Goal: Transaction & Acquisition: Subscribe to service/newsletter

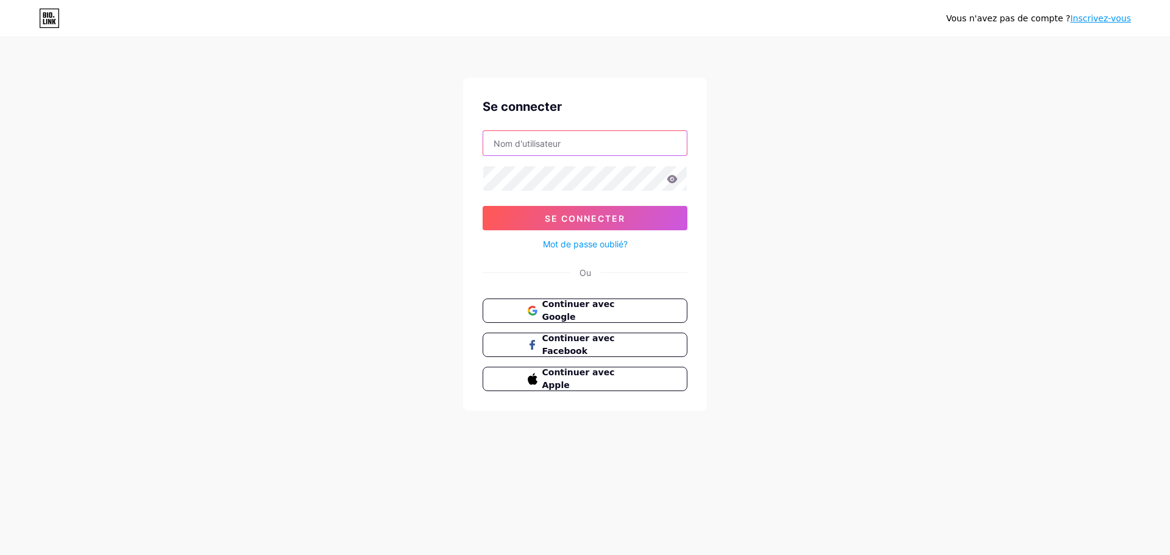
type input "[EMAIL_ADDRESS][DOMAIN_NAME]"
click at [588, 147] on input "[EMAIL_ADDRESS][DOMAIN_NAME]" at bounding box center [585, 143] width 204 height 24
click at [350, 224] on div "Vous n'avez pas de compte ? Inscrivez-vous Se connecter [EMAIL_ADDRESS][DOMAIN_…" at bounding box center [585, 225] width 1170 height 450
click at [603, 149] on input "[EMAIL_ADDRESS][DOMAIN_NAME]" at bounding box center [585, 143] width 204 height 24
click at [432, 209] on div "Vous n'avez pas de compte ? Inscrivez-vous Se connecter [EMAIL_ADDRESS][DOMAIN_…" at bounding box center [585, 225] width 1170 height 450
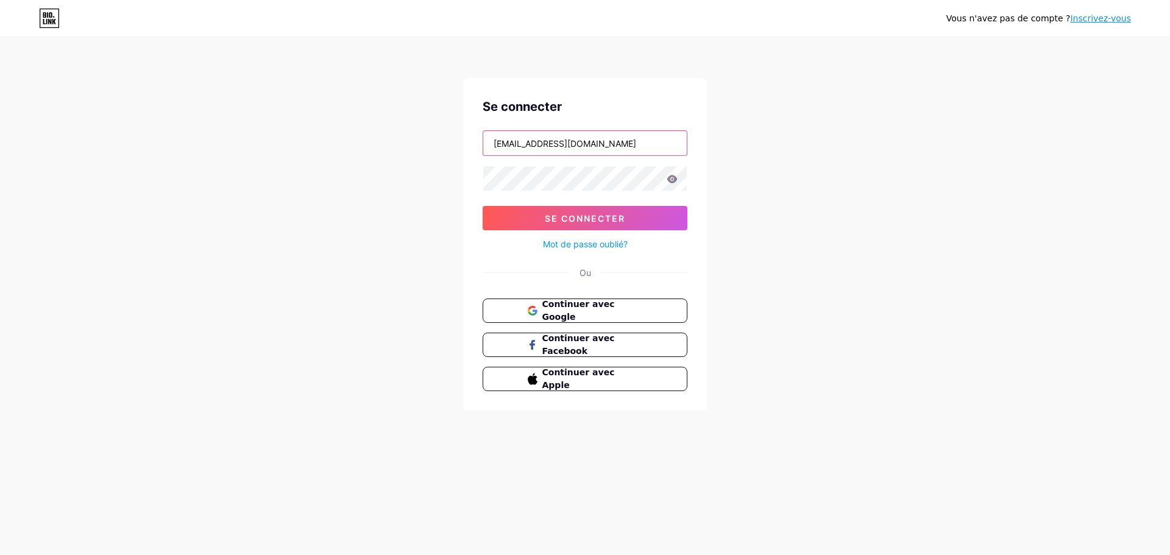
click at [608, 143] on input "[EMAIL_ADDRESS][DOMAIN_NAME]" at bounding box center [585, 143] width 204 height 24
click at [269, 313] on div "Vous n'avez pas de compte ? Inscrivez-vous Se connecter [EMAIL_ADDRESS][DOMAIN_…" at bounding box center [585, 225] width 1170 height 450
click at [493, 310] on button "Continuer avec Google" at bounding box center [585, 311] width 208 height 25
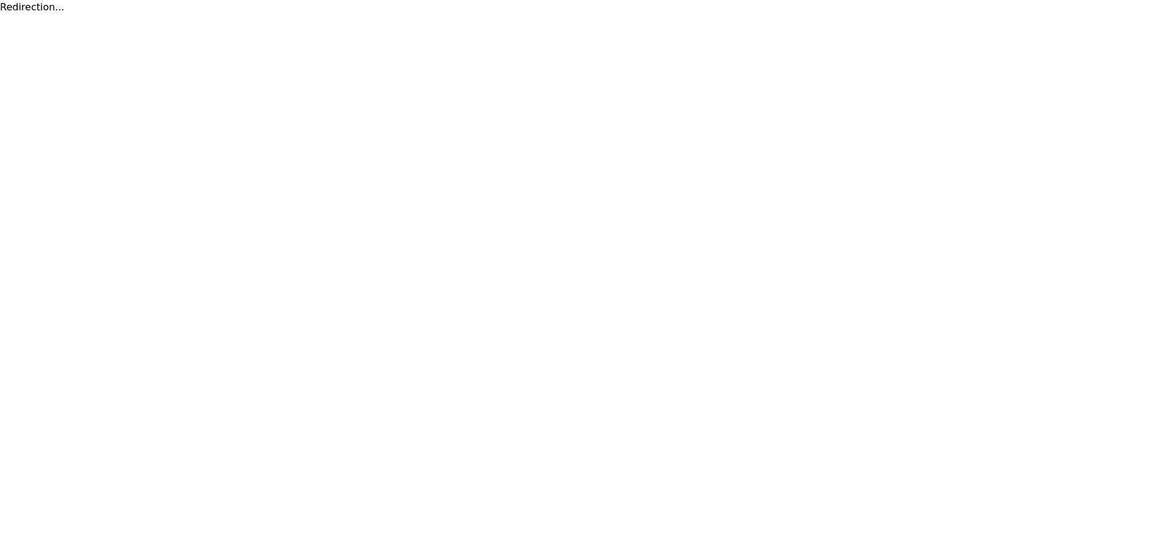
click at [926, 15] on html "Redirection... Texte d'origine Évaluez cette traduction Votre avis nous aidera …" at bounding box center [585, 7] width 1170 height 15
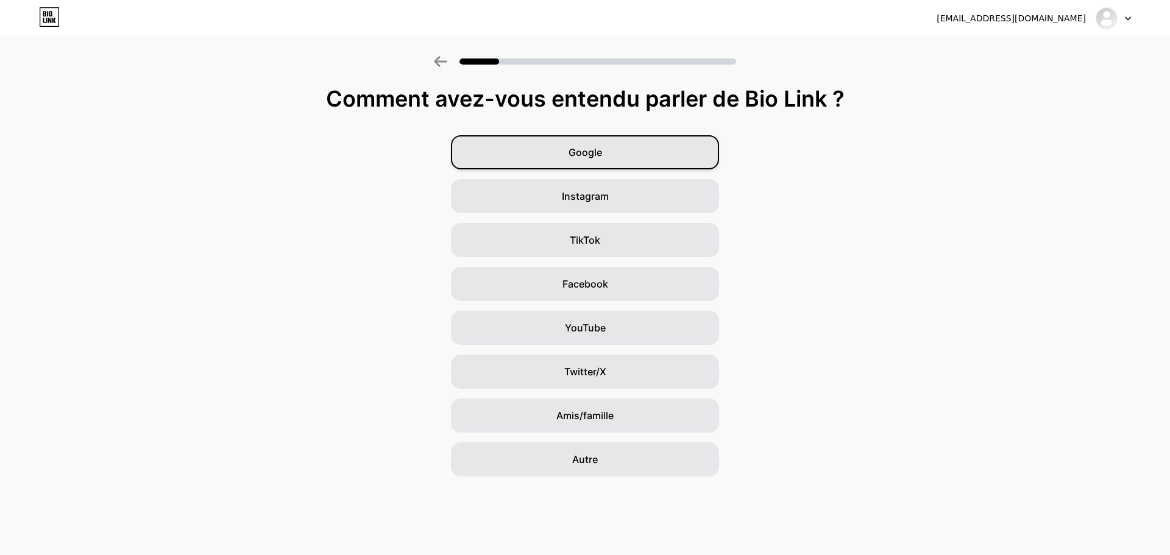
click at [576, 168] on div "Google" at bounding box center [585, 152] width 268 height 34
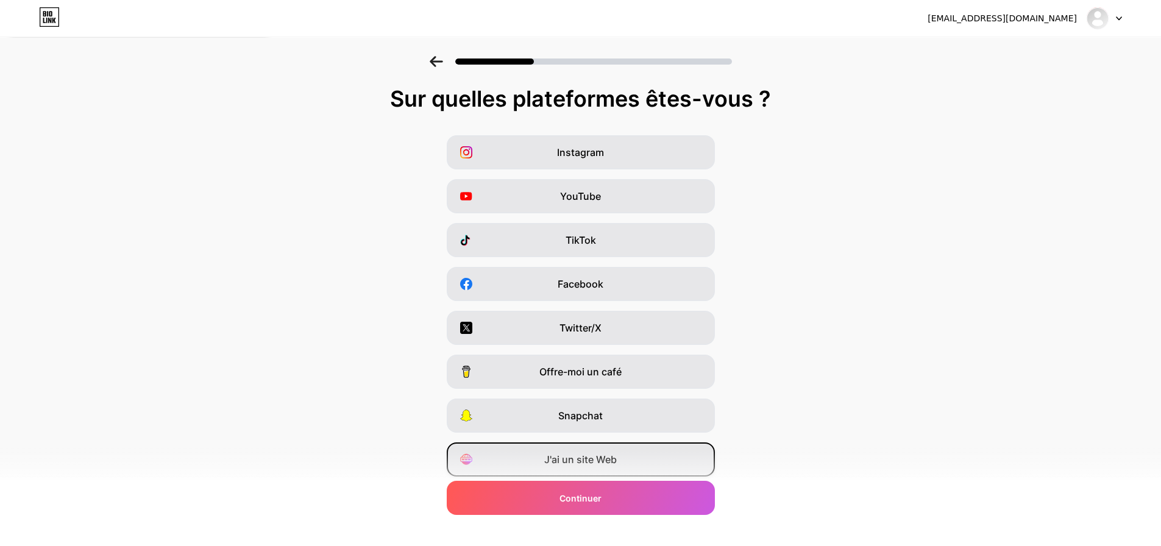
scroll to position [40, 0]
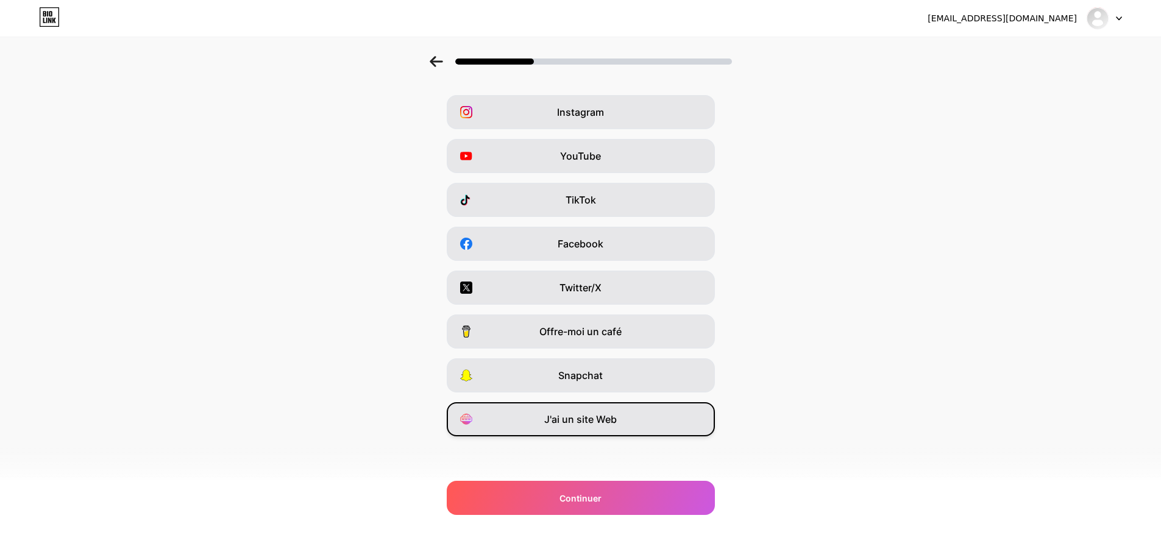
click at [587, 422] on font "J'ai un site Web" at bounding box center [580, 419] width 73 height 12
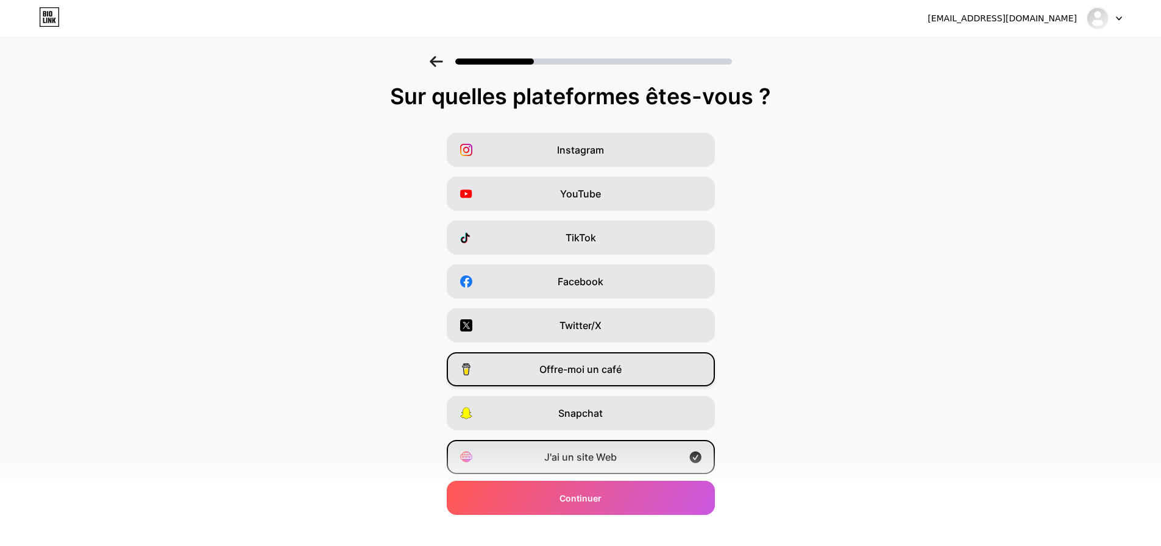
scroll to position [0, 0]
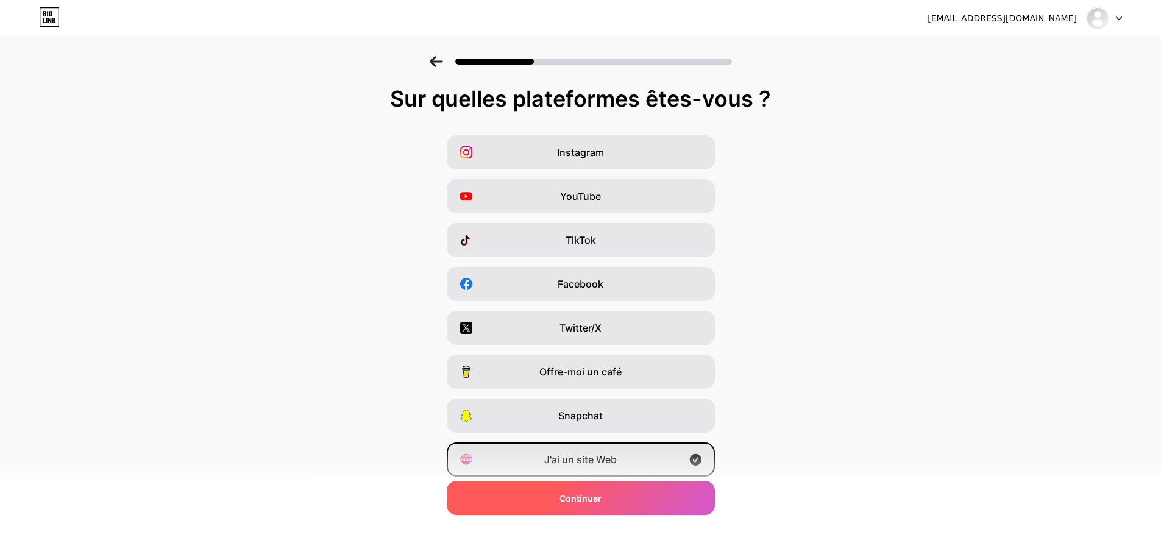
click at [614, 498] on div "Continuer" at bounding box center [581, 498] width 268 height 34
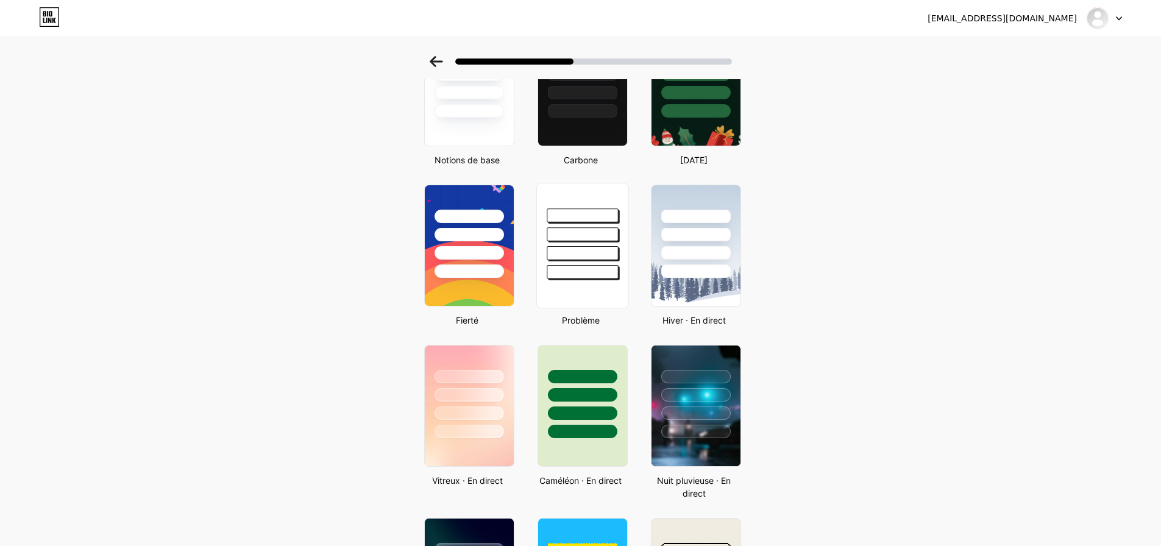
scroll to position [142, 0]
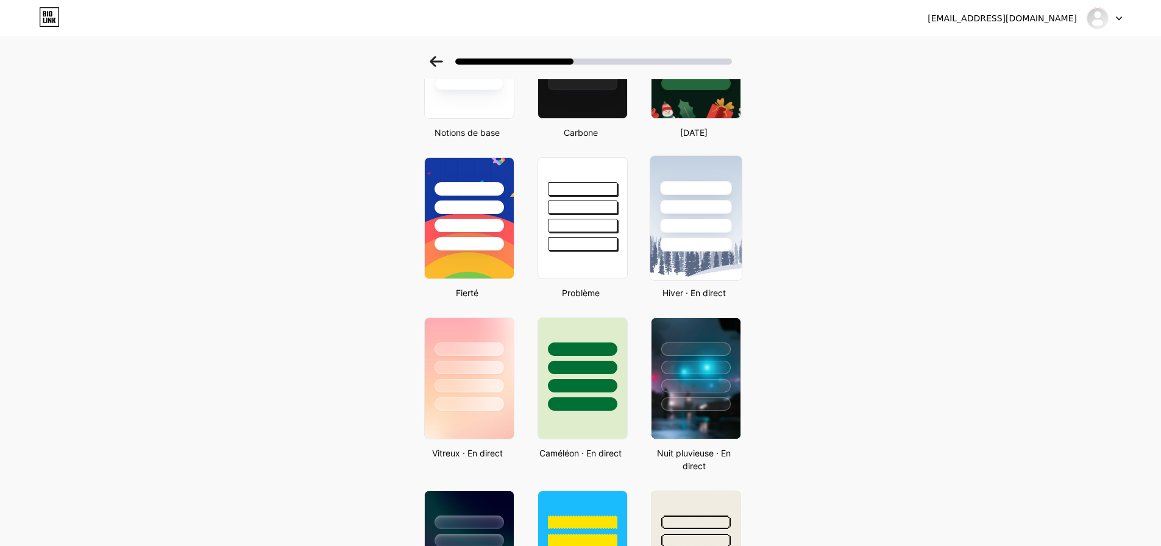
click at [710, 258] on img at bounding box center [695, 218] width 91 height 124
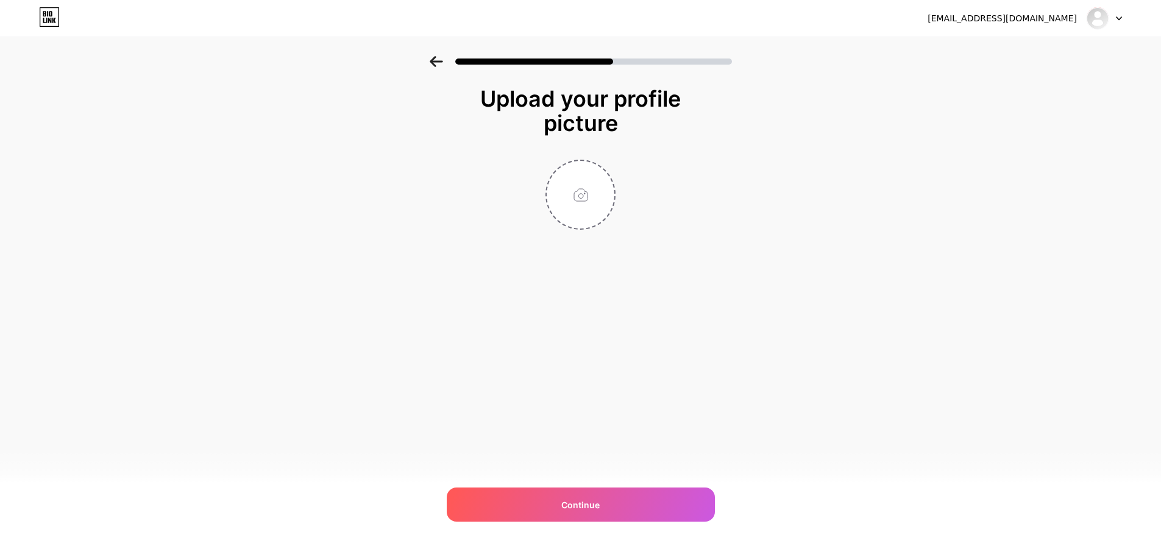
scroll to position [0, 0]
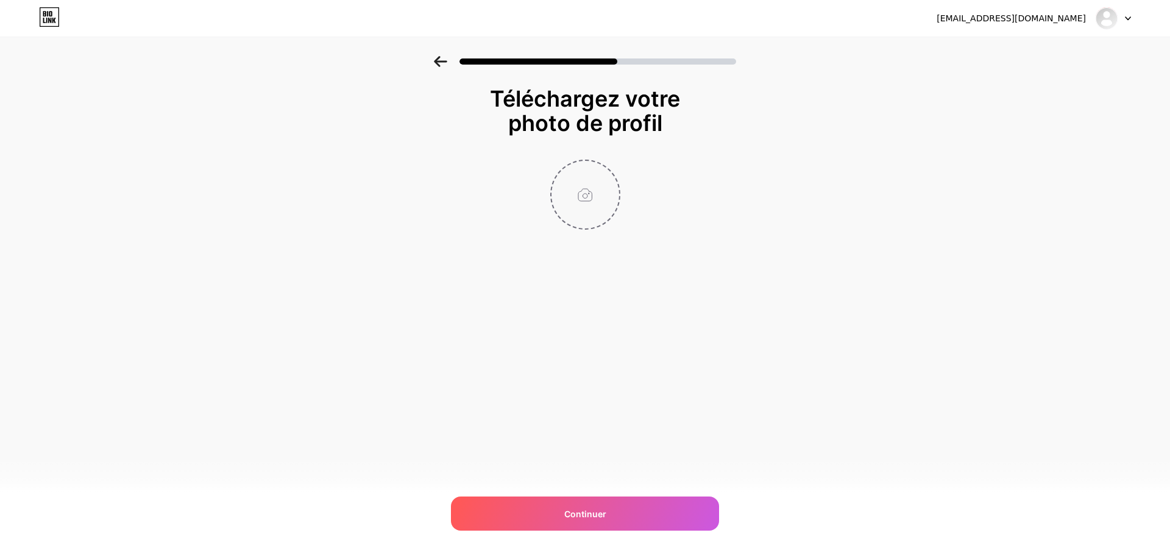
click at [596, 181] on input "file" at bounding box center [586, 195] width 68 height 68
type input "C:\fakepath\1.png"
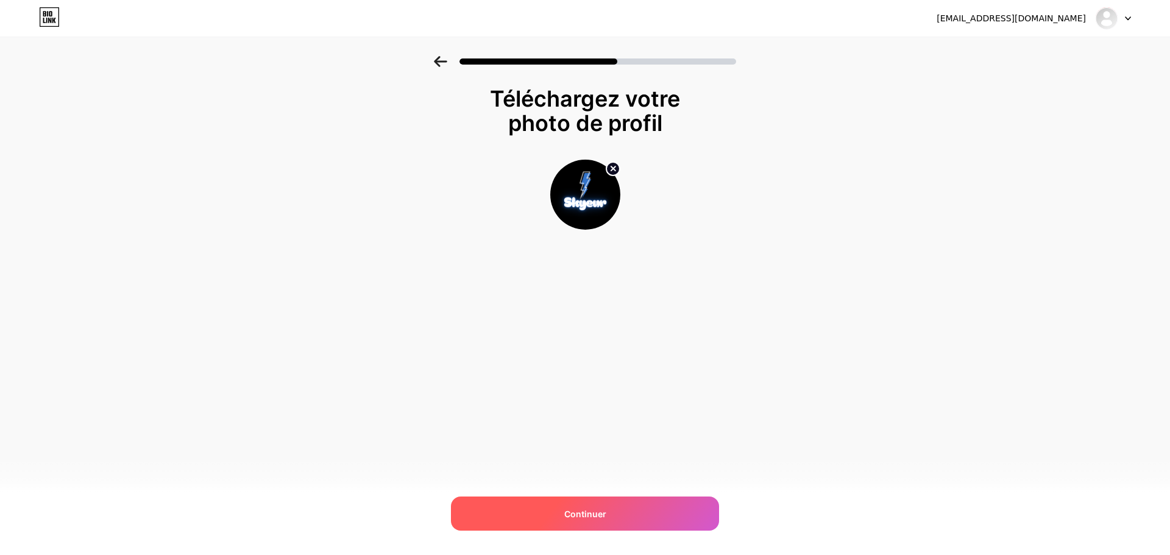
click at [599, 517] on font "Continuer" at bounding box center [585, 514] width 42 height 10
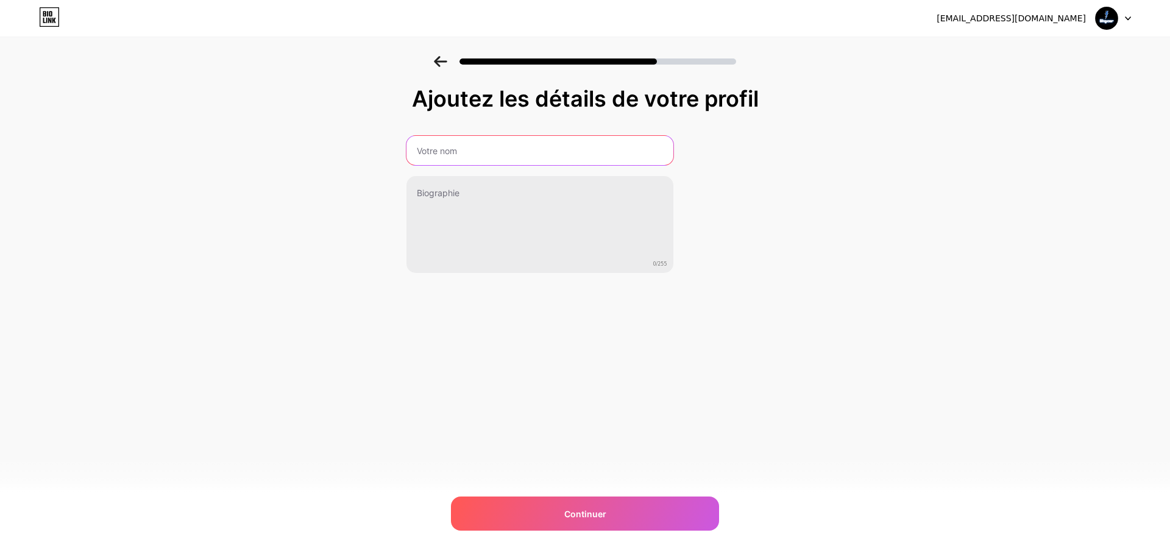
click at [457, 159] on input "text" at bounding box center [540, 150] width 267 height 29
paste input "Skyeur⚡️"
type input "Skyeur⚡️"
drag, startPoint x: 532, startPoint y: 521, endPoint x: 507, endPoint y: 271, distance: 251.2
click at [508, 272] on div "Ajoutez les détails de votre profil Skyeur⚡️ 0/255 Continuer Erreur" at bounding box center [585, 180] width 359 height 187
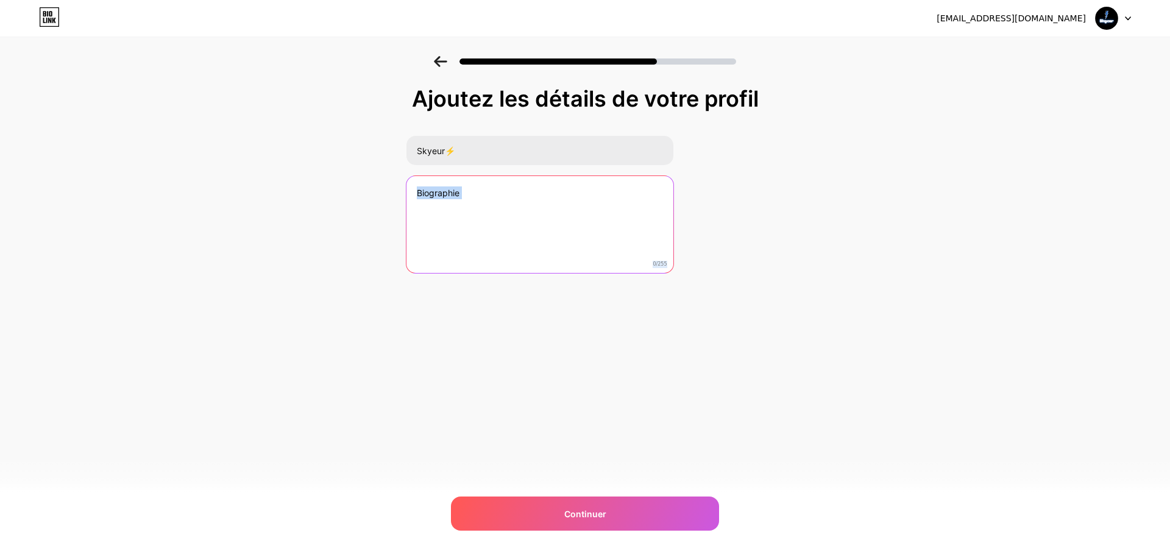
click at [408, 186] on textarea at bounding box center [540, 225] width 267 height 98
click at [557, 194] on textarea "LA FOUDRE QUI TE FOUDROIT" at bounding box center [539, 225] width 269 height 99
click at [516, 196] on textarea "LA FOUDRE QUI TE FOUDROIT" at bounding box center [539, 225] width 269 height 99
click at [518, 196] on textarea "LA FOUDRE QUI TE FOUDROIT" at bounding box center [539, 225] width 269 height 99
click at [454, 211] on textarea "LA FOUDRE QUI TE FOUDROIT" at bounding box center [539, 225] width 269 height 99
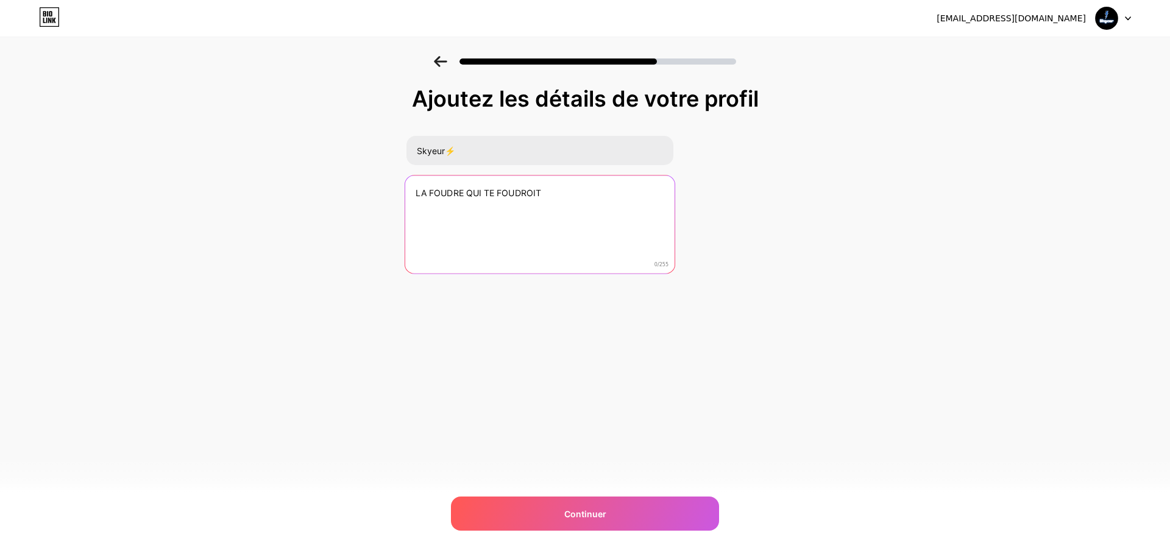
click at [454, 211] on textarea "LA FOUDRE QUI TE FOUDROIT" at bounding box center [539, 225] width 269 height 99
click at [454, 210] on textarea "LA FOUDRE QUI TE FOUDROIT" at bounding box center [539, 225] width 269 height 99
click at [570, 201] on textarea "LA FOUDRE QUI TE FOUDROIT" at bounding box center [539, 225] width 269 height 99
type textarea "LA FOUDRE QUI TE FOUDROIT"
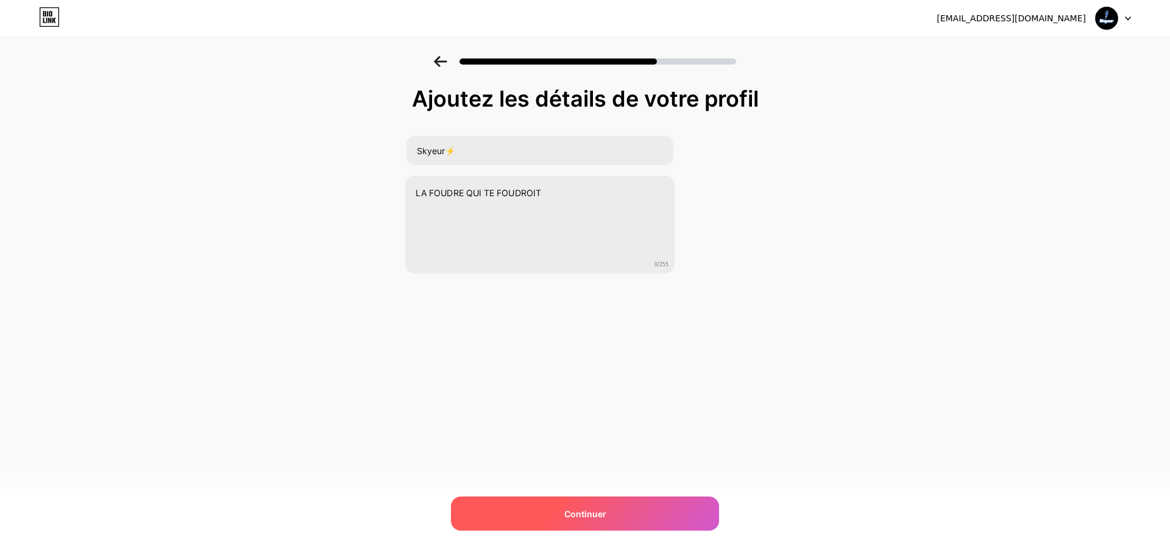
click at [578, 505] on div "Continuer" at bounding box center [585, 514] width 268 height 34
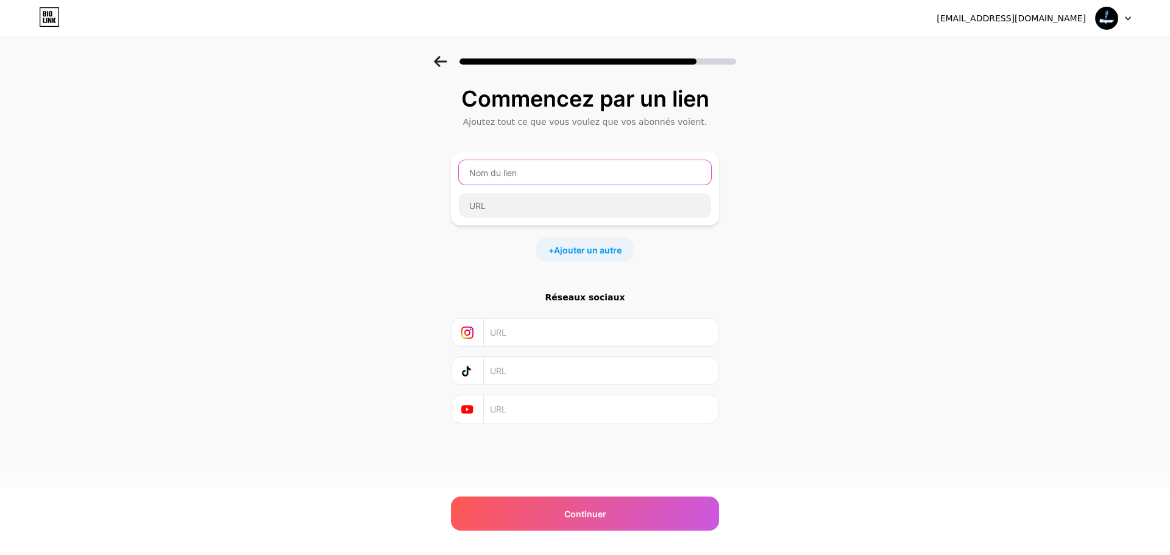
click at [522, 180] on input "text" at bounding box center [585, 172] width 252 height 24
type input "TELEGRAMME"
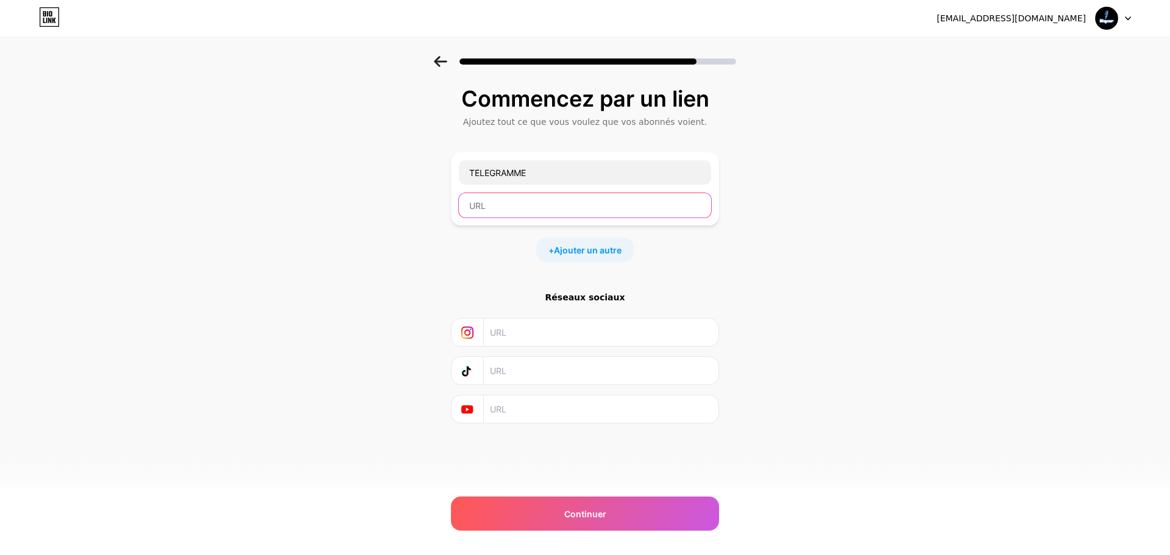
click at [560, 202] on input "text" at bounding box center [585, 205] width 252 height 24
paste input "https://t.me/+vVUoSKz6DQpmM2Q0"
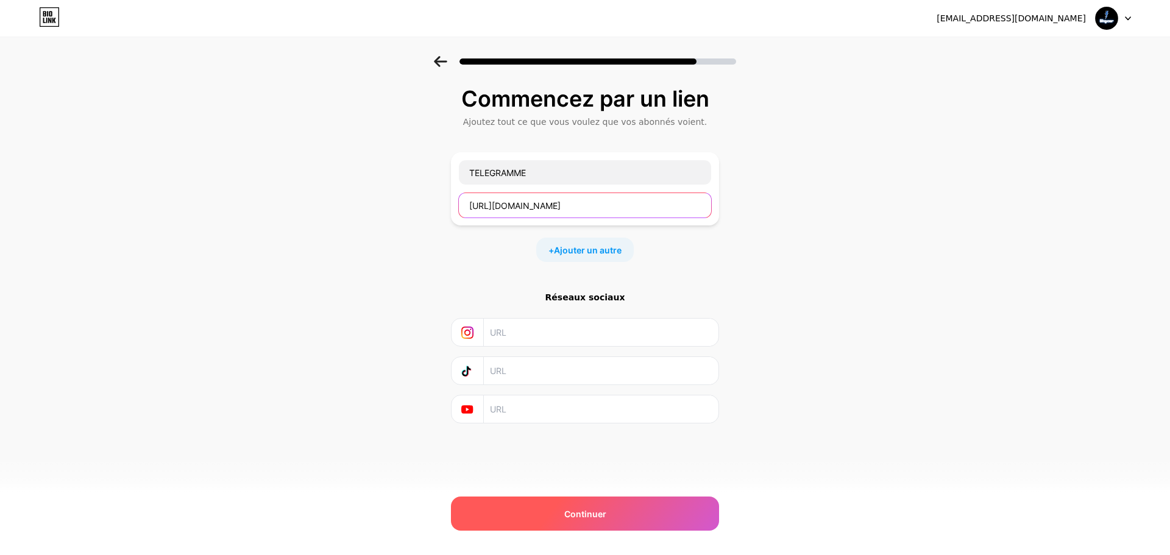
type input "https://t.me/+vVUoSKz6DQpmM2Q0"
click at [614, 517] on div "Continuer" at bounding box center [585, 514] width 268 height 34
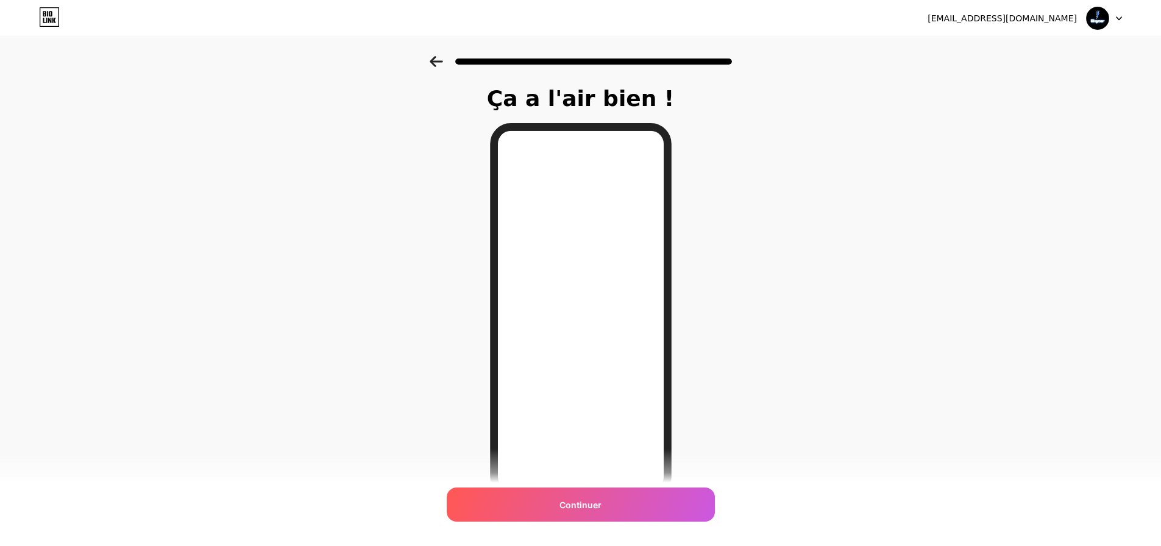
click at [867, 401] on div "Ça a l'air bien ! Continuer" at bounding box center [580, 310] width 1161 height 508
click at [589, 508] on font "Continuer" at bounding box center [581, 505] width 42 height 10
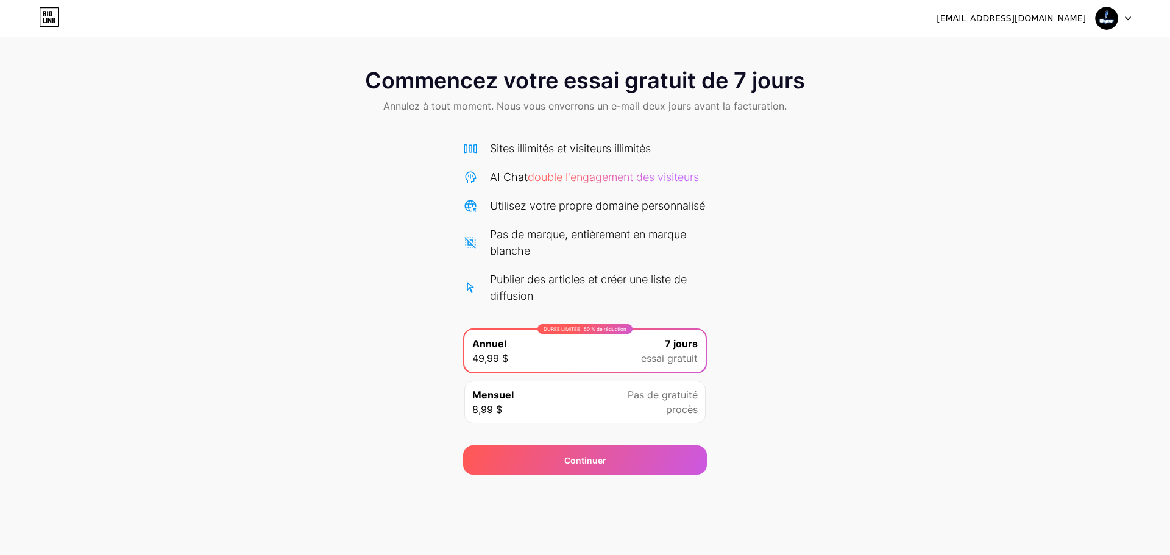
click at [586, 415] on div "Mensuel 8,99 $ Pas de gratuité procès" at bounding box center [584, 402] width 241 height 43
click at [603, 372] on div "DURÉE LIMITÉE : 50 % de réduction Annuel 49,99 $ 7 jours essai gratuit" at bounding box center [584, 351] width 241 height 43
click at [618, 424] on div "Mensuel 8,99 $ Pas de gratuité procès" at bounding box center [584, 402] width 241 height 43
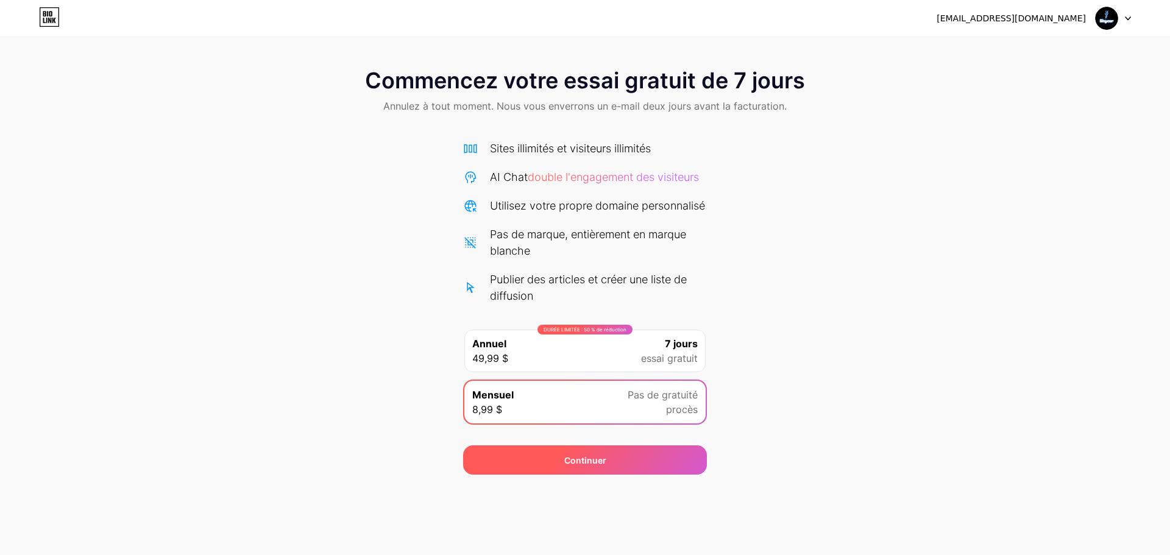
click at [552, 468] on div "Continuer" at bounding box center [585, 460] width 244 height 29
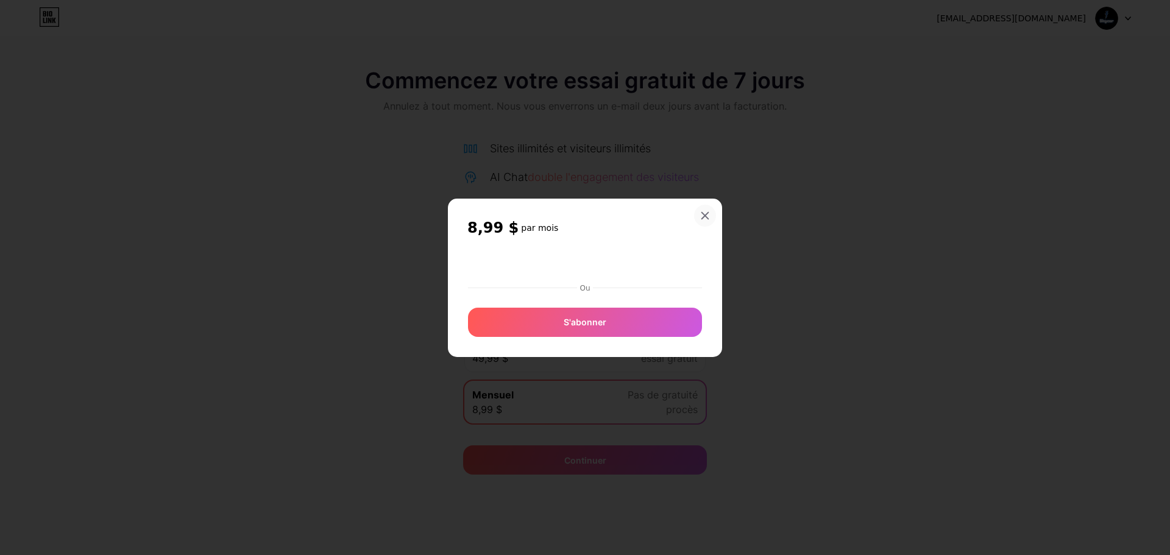
click at [707, 212] on icon at bounding box center [705, 216] width 10 height 10
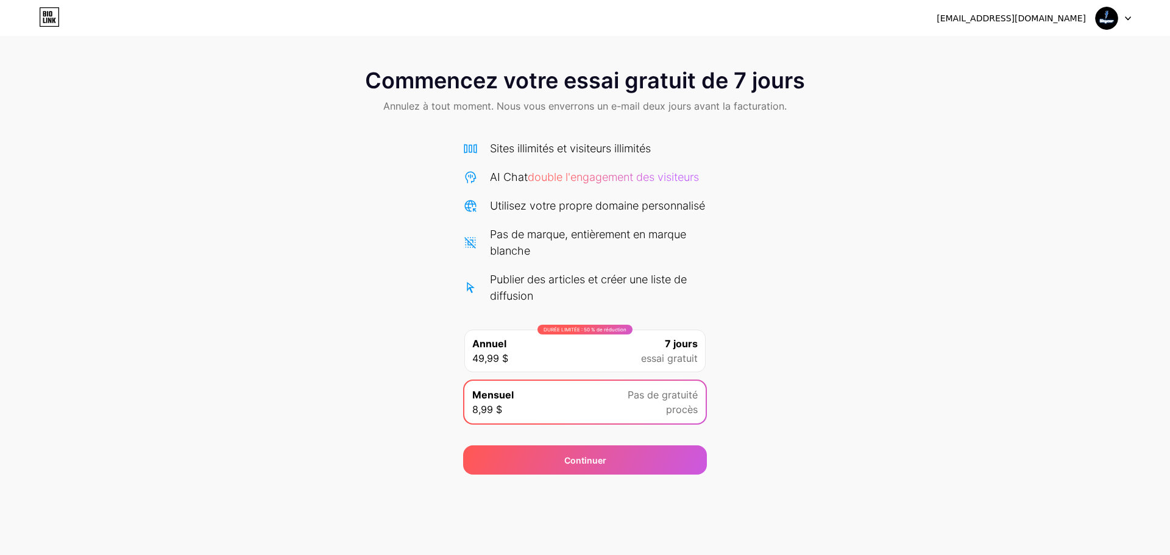
click at [538, 372] on div "DURÉE LIMITÉE : 50 % de réduction Annuel 49,99 $ 7 jours essai gratuit" at bounding box center [584, 351] width 241 height 43
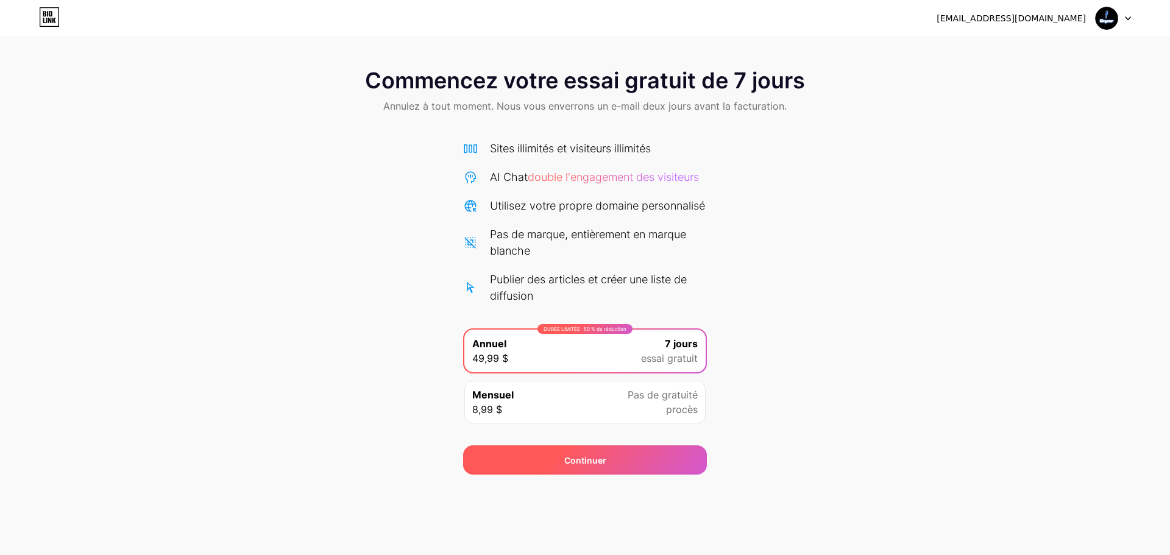
click at [594, 468] on div "Continuer" at bounding box center [585, 460] width 244 height 29
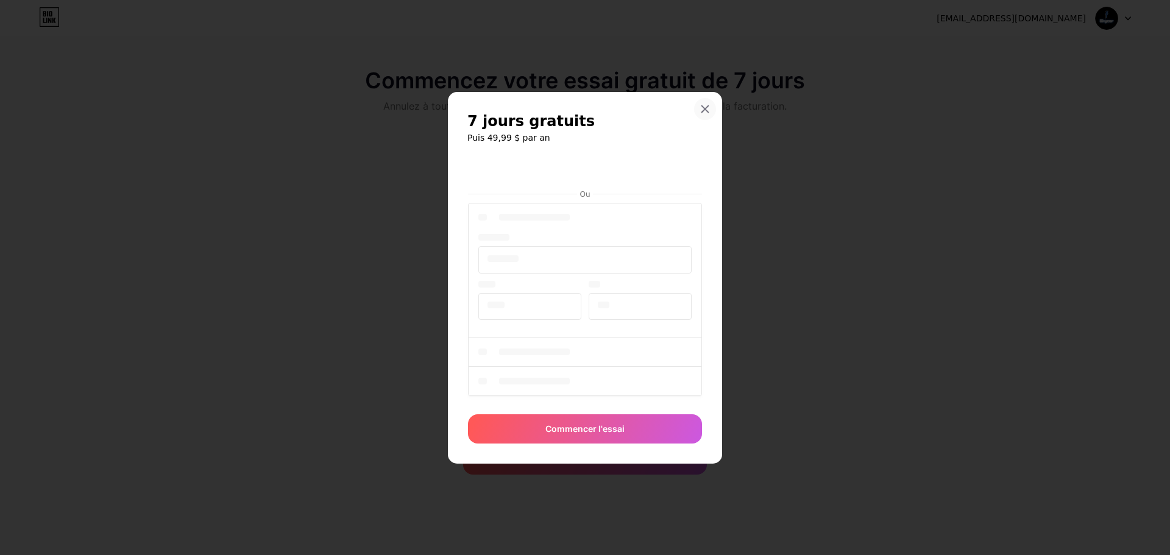
click at [706, 111] on icon at bounding box center [705, 109] width 10 height 10
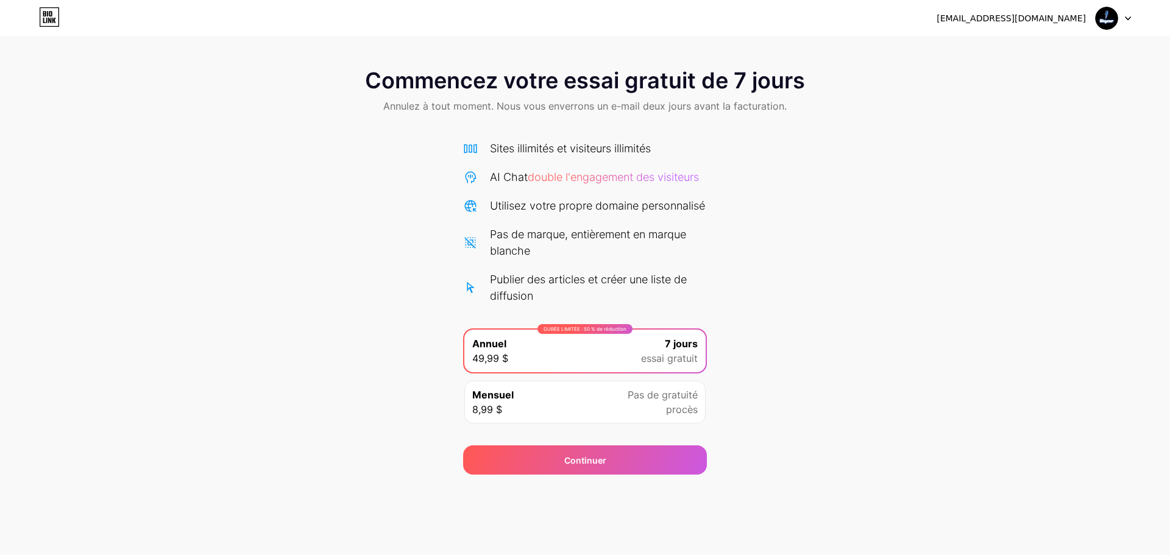
click at [1122, 20] on div at bounding box center [1113, 18] width 35 height 22
click at [1014, 13] on font "hmmomoo398@gmail.com" at bounding box center [1011, 18] width 149 height 10
click at [950, 153] on div "Commencez votre essai gratuit de 7 jours Annulez à tout moment. Nous vous enver…" at bounding box center [585, 265] width 1170 height 419
